Goal: Task Accomplishment & Management: Manage account settings

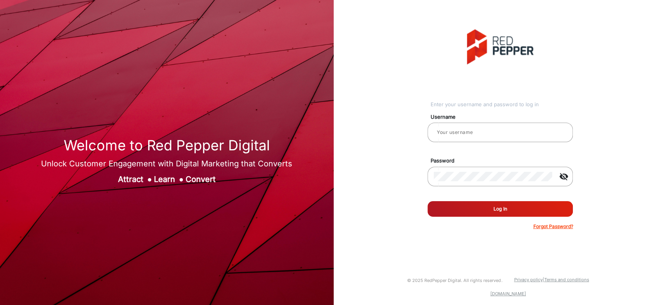
type input "[PERSON_NAME]"
click at [443, 137] on button "Log In" at bounding box center [499, 209] width 145 height 16
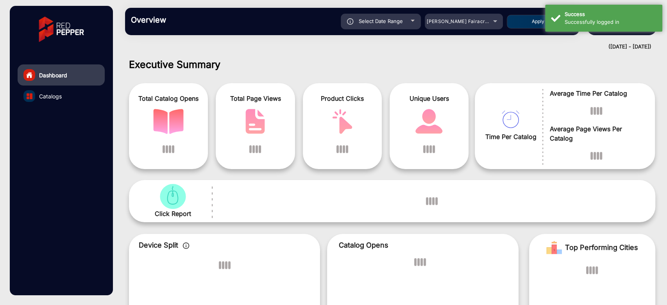
scroll to position [6, 0]
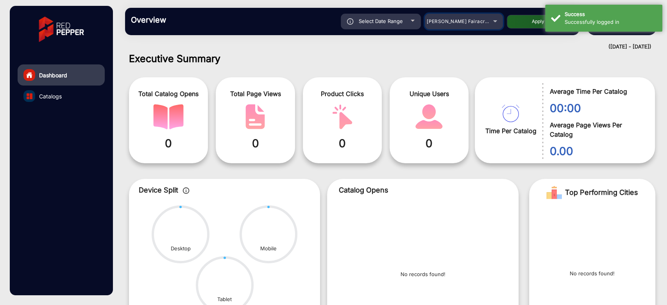
click at [486, 25] on div "[PERSON_NAME] Fairacre Farms" at bounding box center [458, 21] width 63 height 9
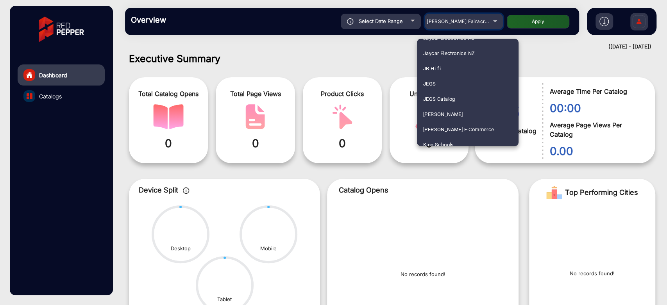
scroll to position [1346, 0]
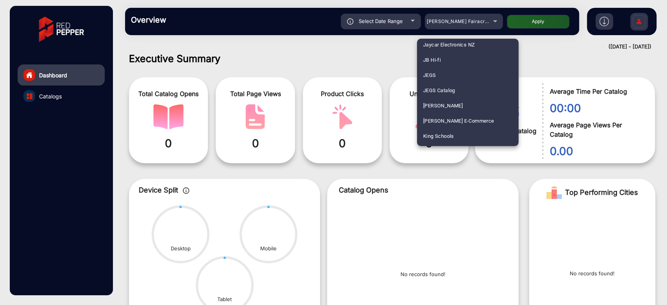
click at [637, 14] on div at bounding box center [333, 152] width 667 height 305
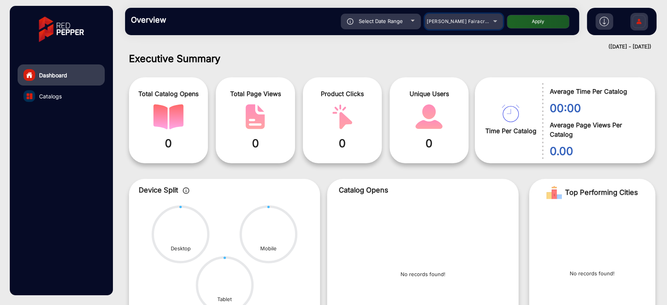
click at [493, 29] on mat-select "[PERSON_NAME] Fairacre Farms" at bounding box center [464, 22] width 78 height 16
click at [492, 24] on div "[PERSON_NAME] Fairacre Farms" at bounding box center [464, 21] width 78 height 9
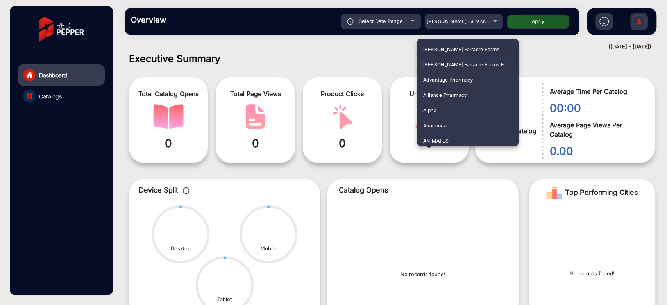
click at [400, 20] on div at bounding box center [333, 152] width 667 height 305
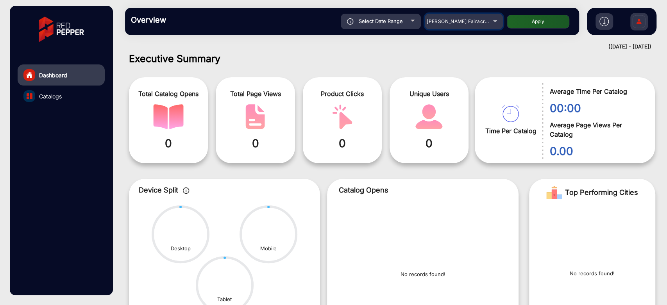
click at [429, 21] on div "[PERSON_NAME] Fairacre Farms" at bounding box center [458, 21] width 63 height 9
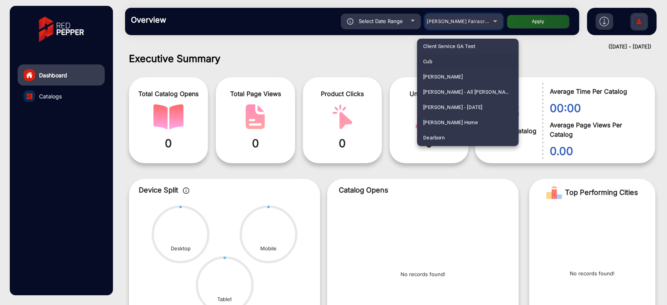
scroll to position [719, 0]
click at [640, 16] on div at bounding box center [333, 152] width 667 height 305
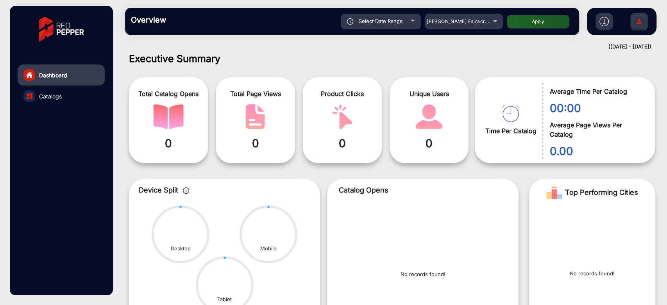
click at [640, 23] on img at bounding box center [639, 22] width 16 height 27
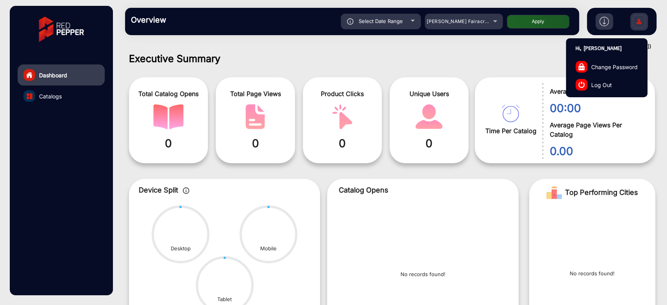
click at [616, 80] on link "Log Out" at bounding box center [606, 85] width 81 height 18
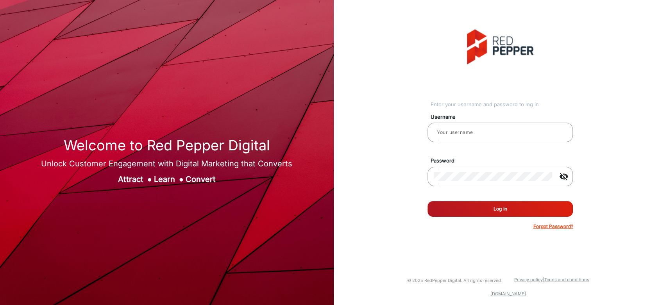
type input "[PERSON_NAME]"
